Goal: Check status: Check status

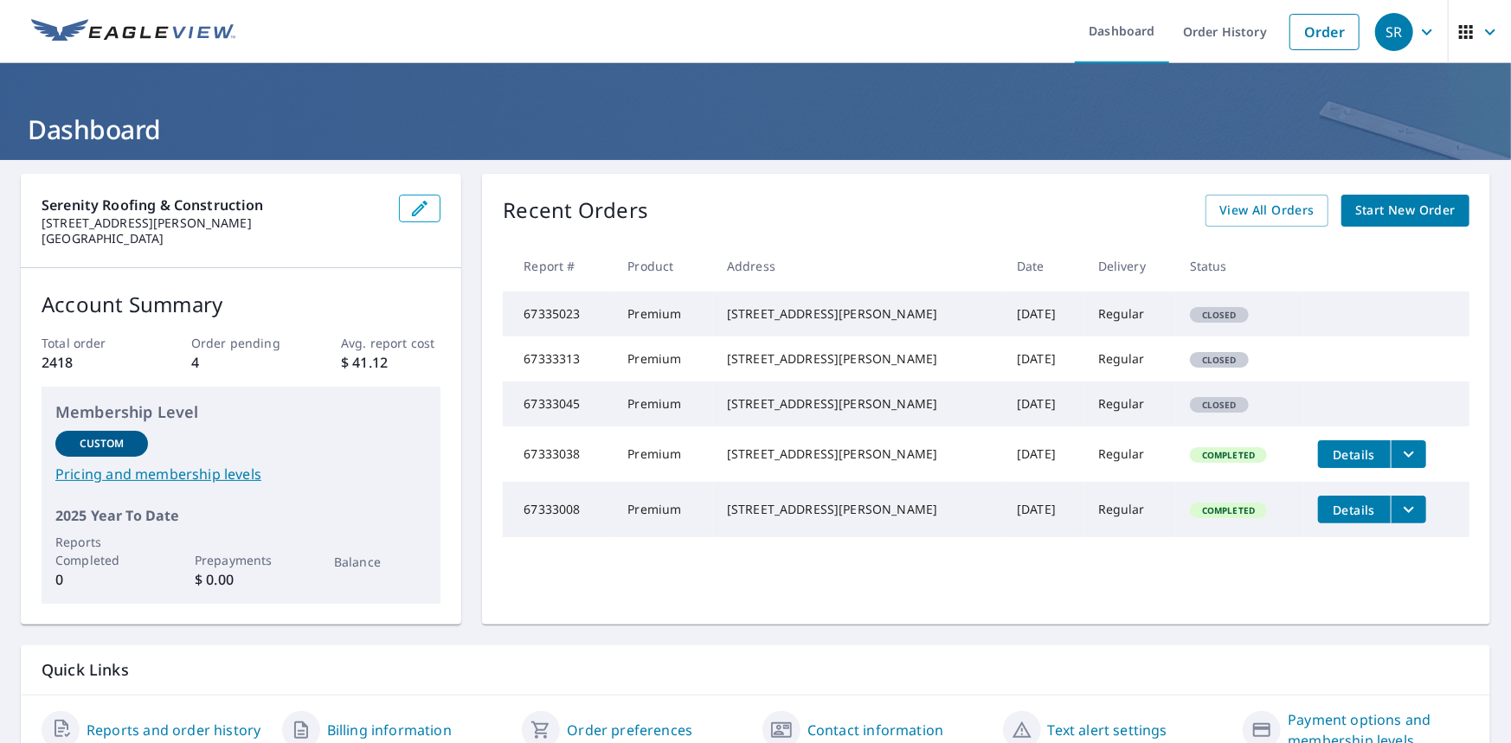
click at [800, 205] on div "Recent Orders View All Orders Start New Order" at bounding box center [986, 211] width 966 height 32
click at [1217, 44] on link "Order History" at bounding box center [1225, 31] width 112 height 63
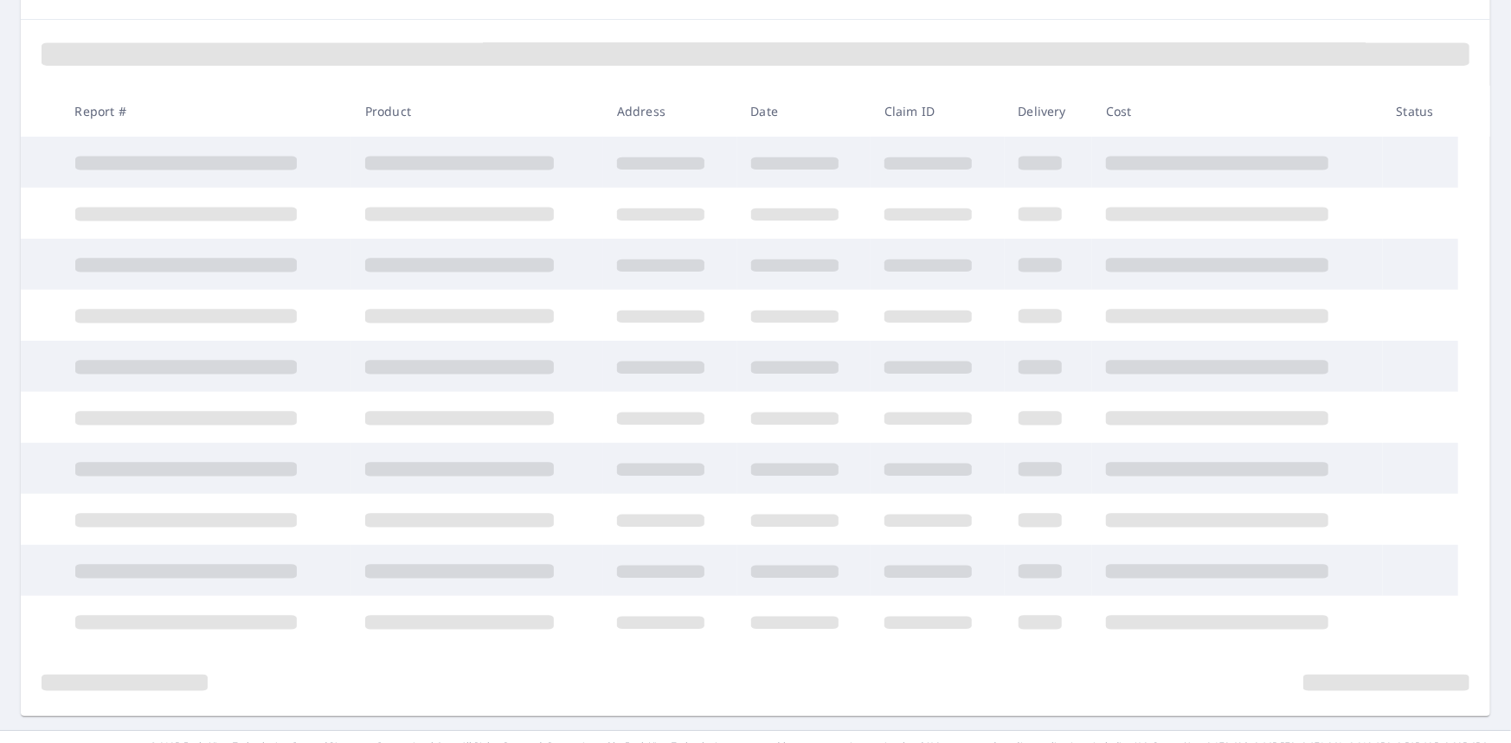
scroll to position [258, 0]
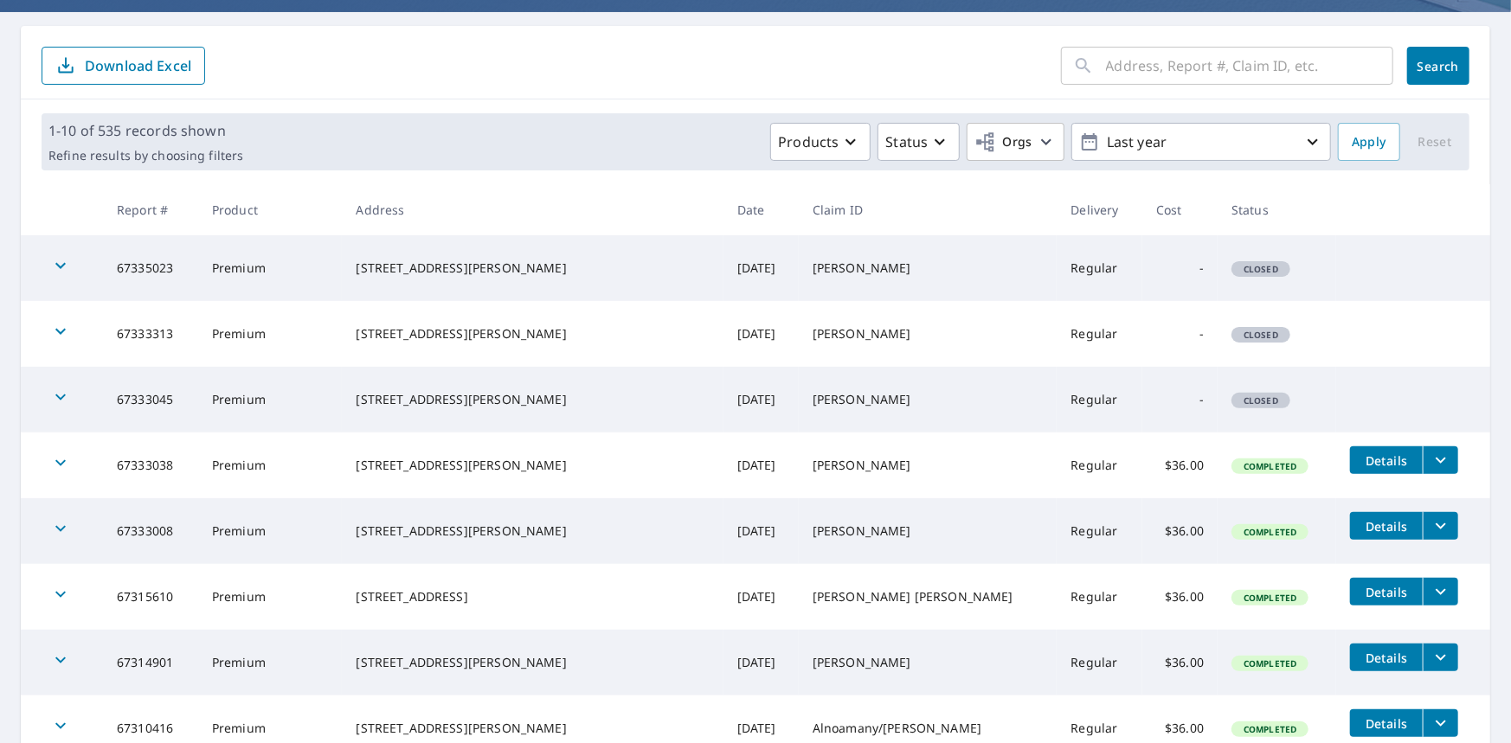
scroll to position [424, 0]
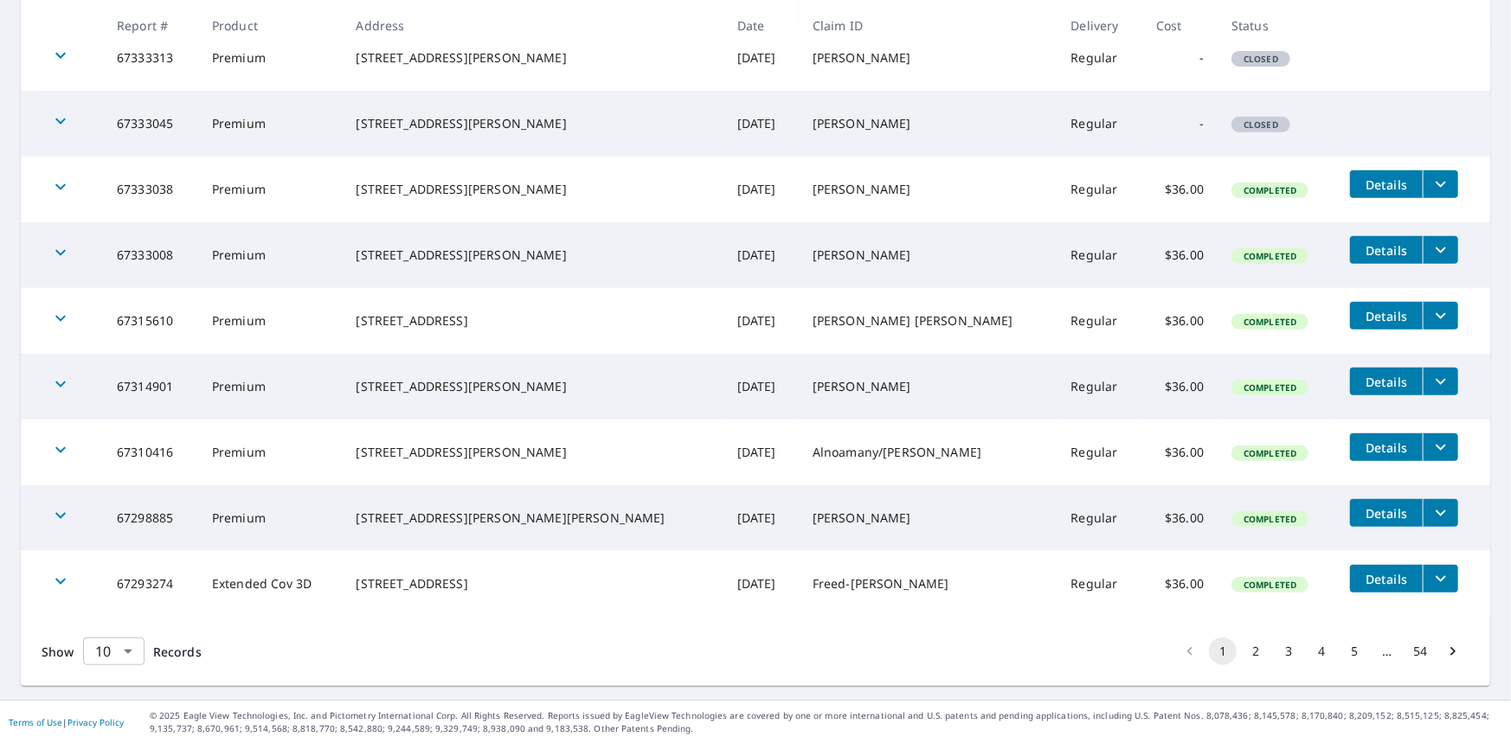
click at [123, 649] on body "SR SR Dashboard Order History Order SR Dashboard / Order History Order History …" at bounding box center [755, 371] width 1511 height 743
click at [101, 705] on li "100" at bounding box center [112, 706] width 61 height 31
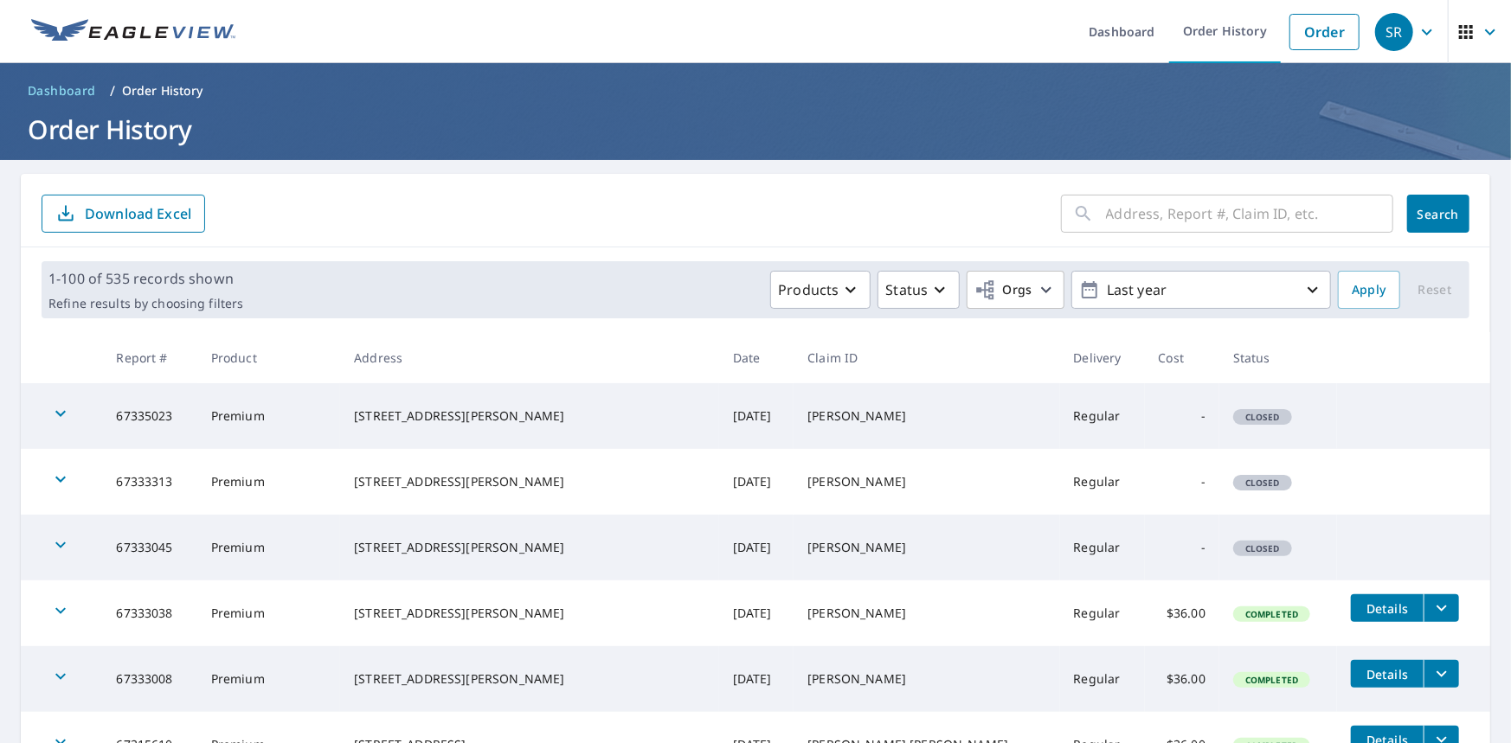
click at [827, 202] on form "​ Search Download Excel" at bounding box center [756, 214] width 1428 height 38
drag, startPoint x: 728, startPoint y: 184, endPoint x: 746, endPoint y: 182, distance: 18.4
click at [731, 184] on div "​ Search Download Excel" at bounding box center [755, 211] width 1469 height 74
